Goal: Task Accomplishment & Management: Use online tool/utility

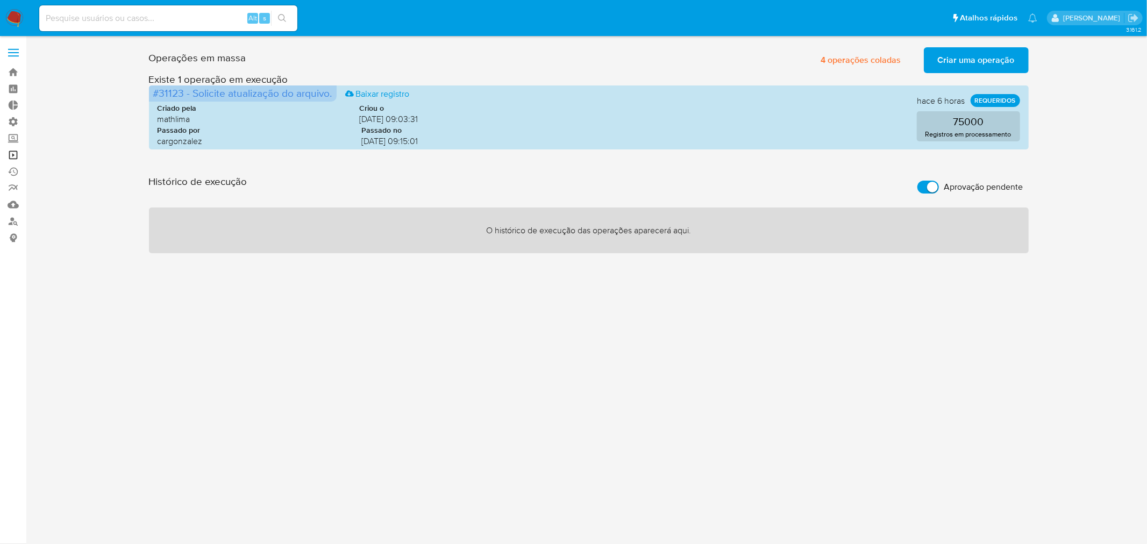
click at [11, 158] on link "Operações em massa" at bounding box center [64, 155] width 128 height 17
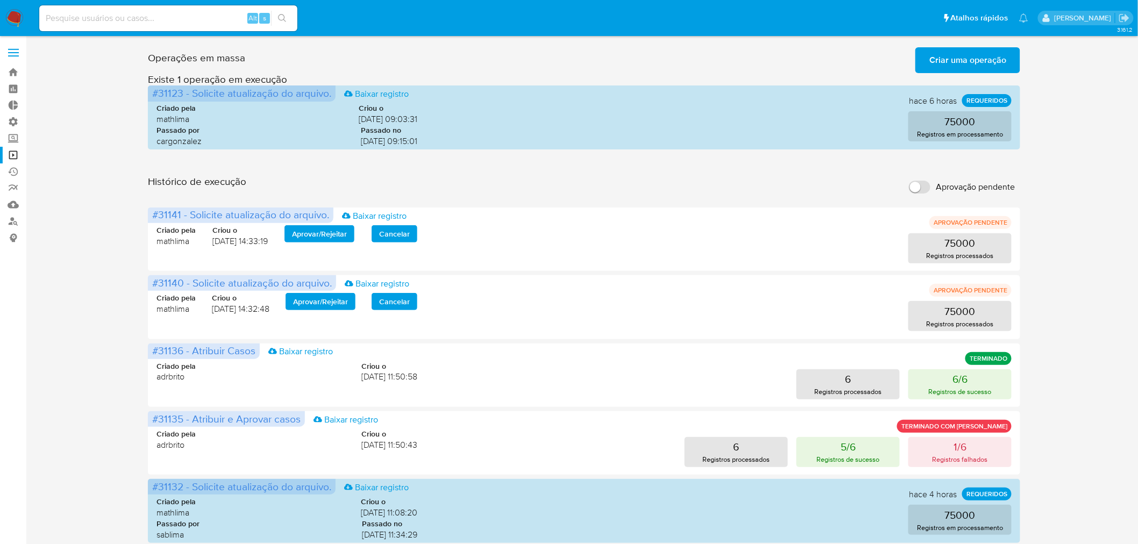
click at [915, 183] on input "Aprovação pendente" at bounding box center [920, 187] width 22 height 13
checkbox input "true"
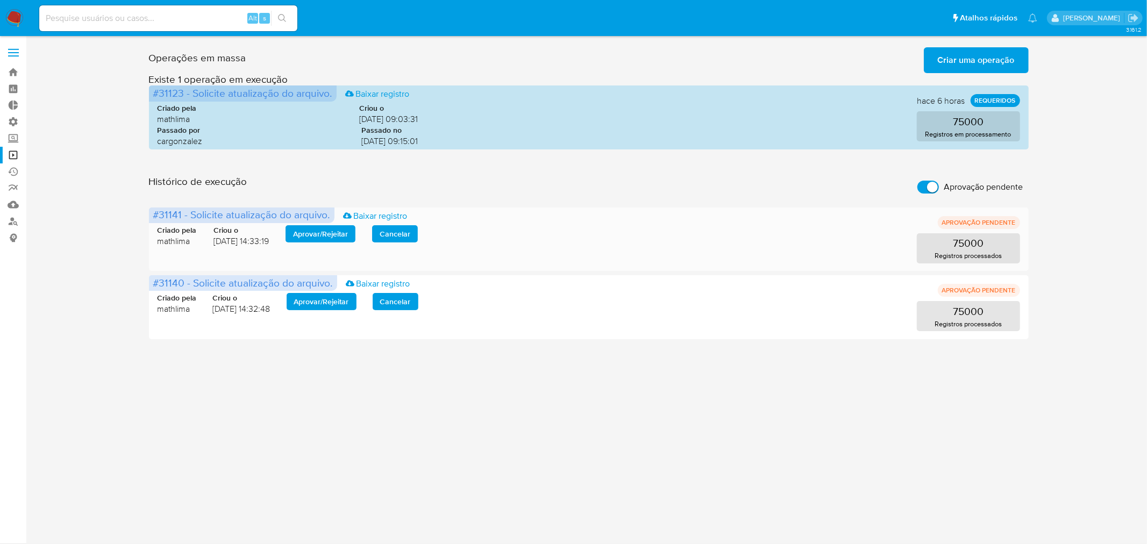
click at [304, 228] on span "Aprovar / Rejeitar" at bounding box center [320, 233] width 55 height 15
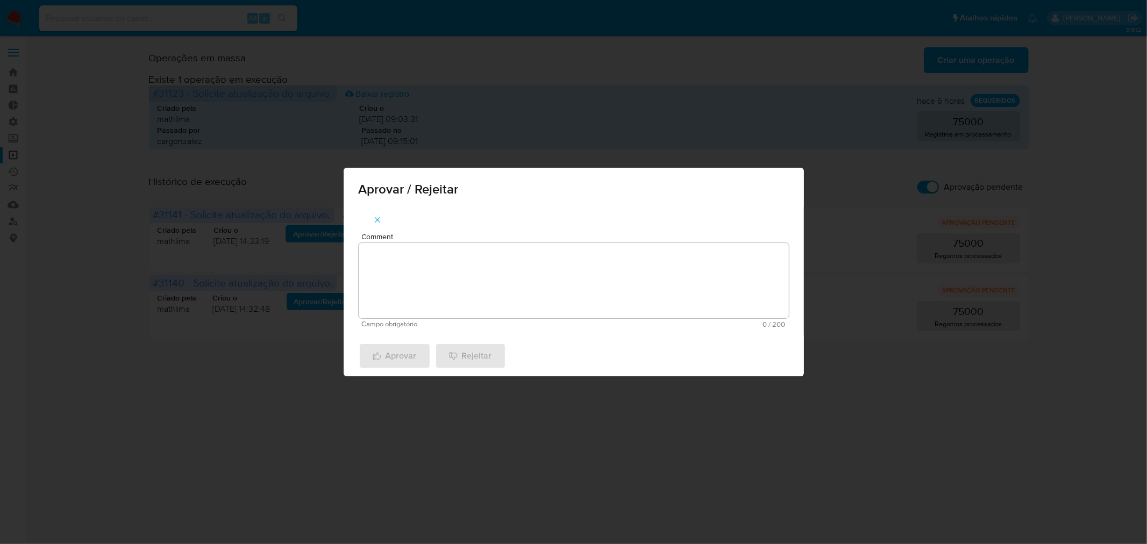
click at [472, 264] on textarea "Comment" at bounding box center [574, 280] width 430 height 75
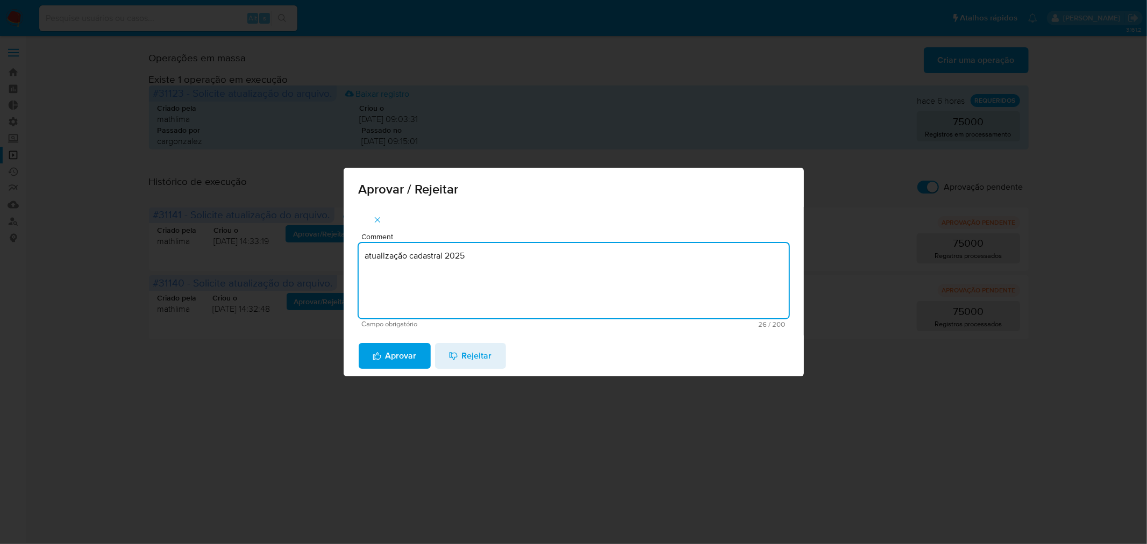
click at [472, 264] on textarea "atualização cadastral 2025" at bounding box center [574, 280] width 430 height 75
click at [472, 262] on textarea "atualização cadastral 2025" at bounding box center [574, 280] width 430 height 75
type textarea "atualização cadastral 2025"
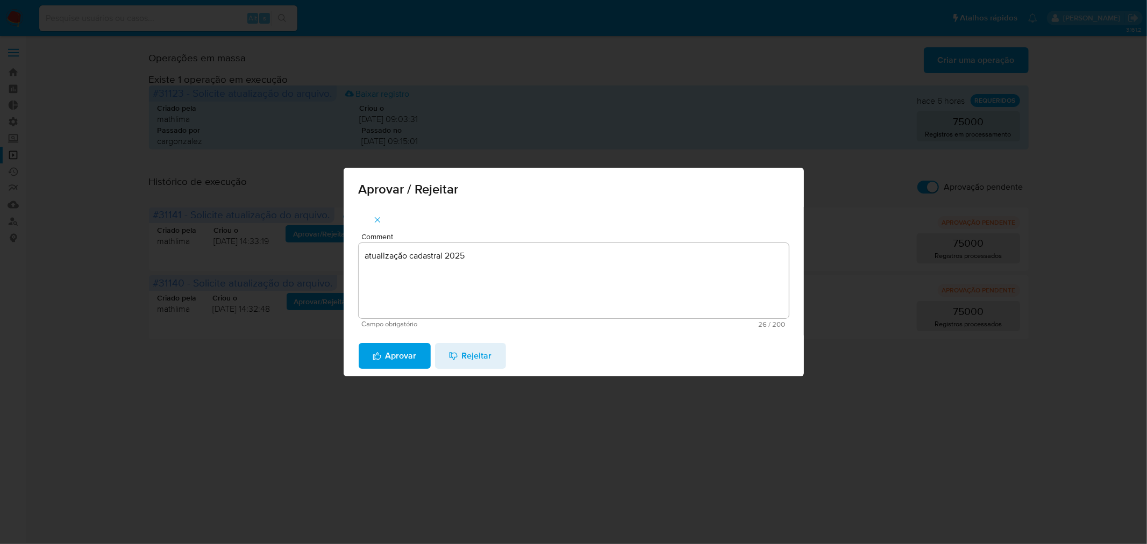
click at [392, 359] on span "Aprovar" at bounding box center [395, 356] width 44 height 24
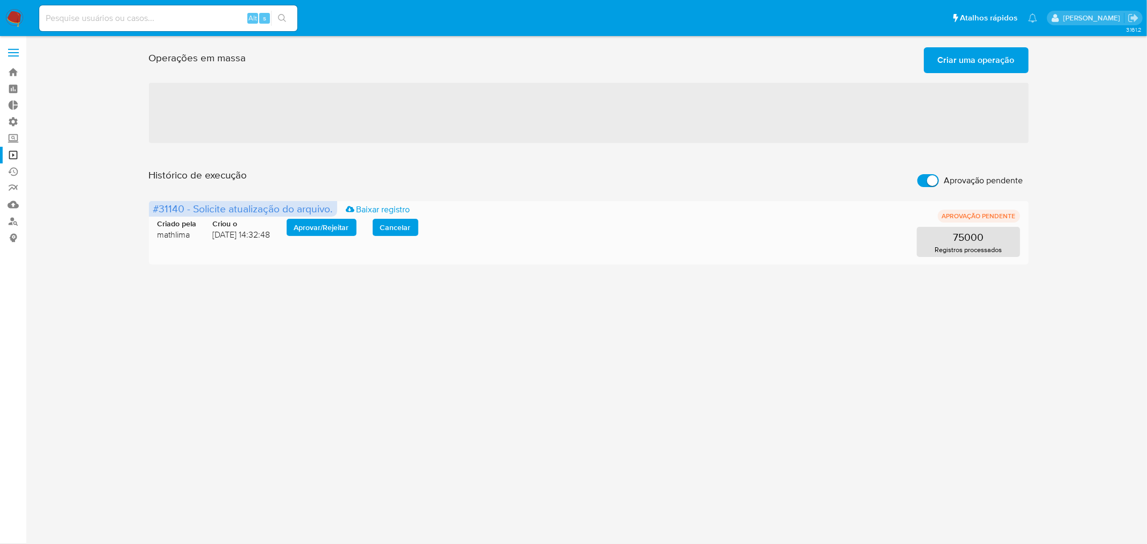
click at [310, 226] on span "Aprovar / Rejeitar" at bounding box center [321, 227] width 55 height 15
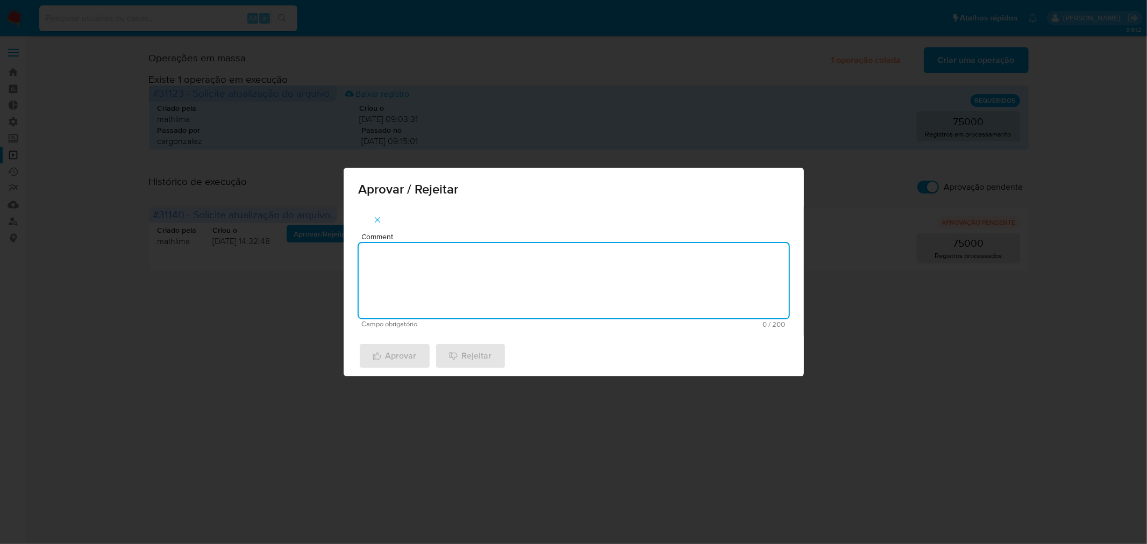
click at [421, 269] on textarea "Comment" at bounding box center [574, 280] width 430 height 75
paste textarea "atualização cadastral 2025"
type textarea "atualização cadastral 2025"
click at [416, 351] on button "Aprovar" at bounding box center [395, 356] width 72 height 26
